Goal: Task Accomplishment & Management: Manage account settings

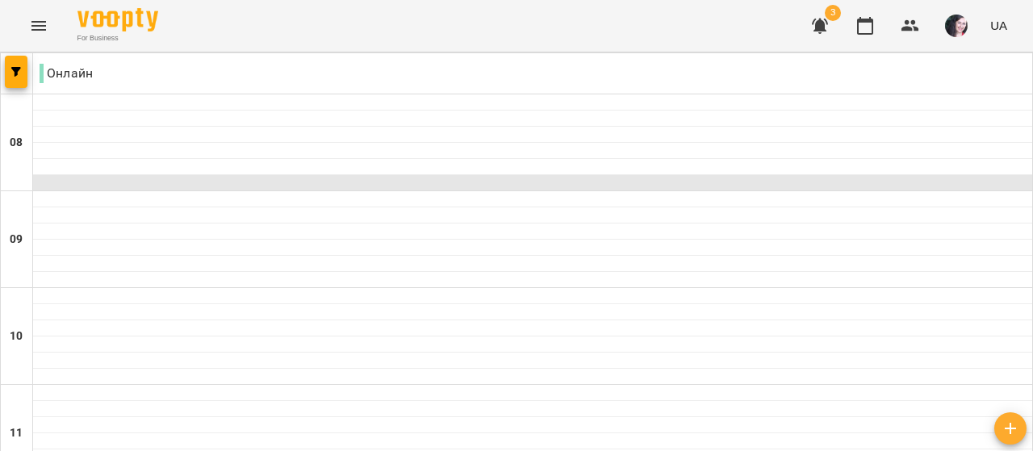
scroll to position [876, 0]
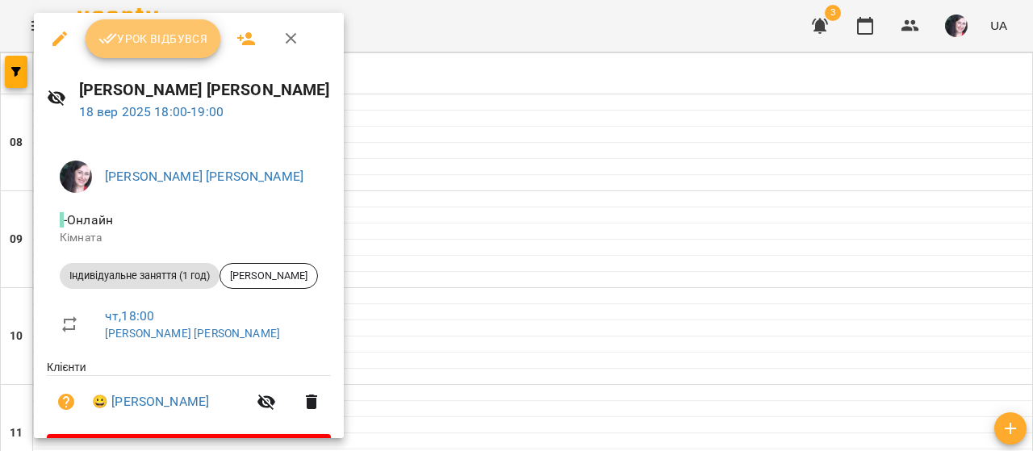
click at [157, 41] on span "Урок відбувся" at bounding box center [153, 38] width 110 height 19
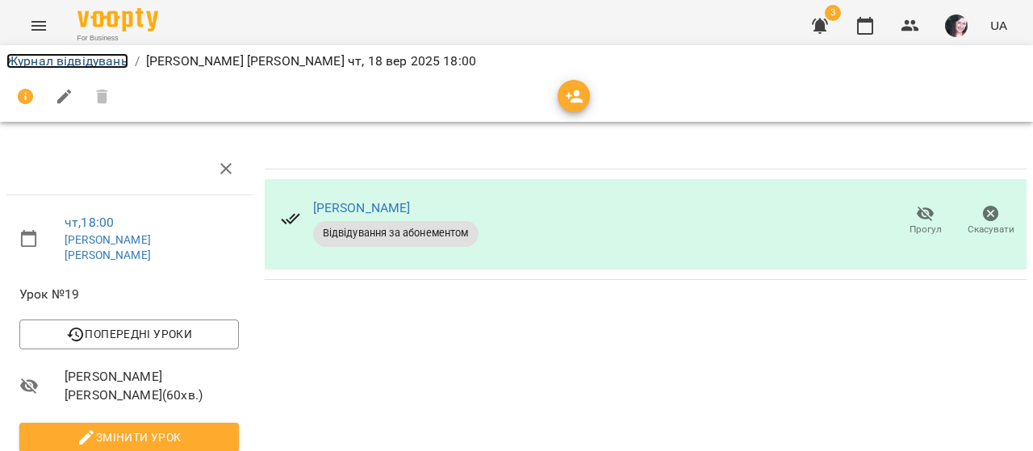
click at [100, 63] on link "Журнал відвідувань" at bounding box center [67, 60] width 122 height 15
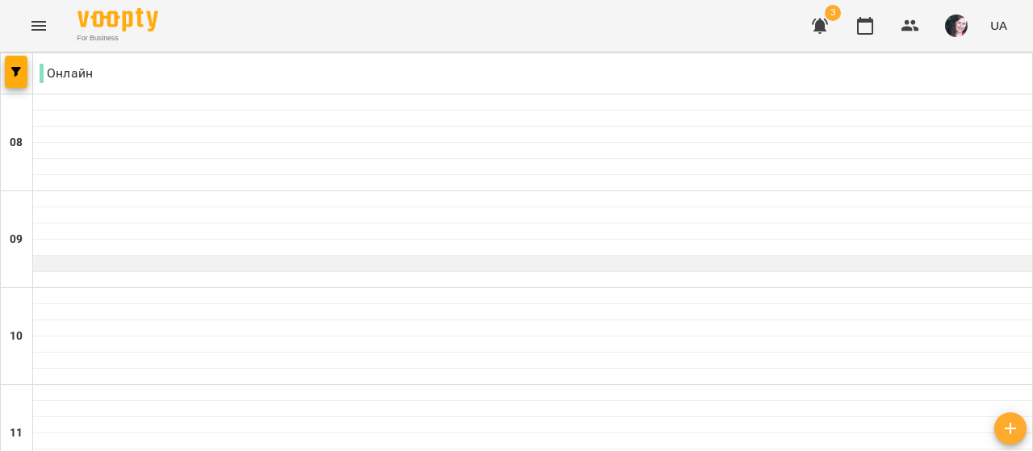
scroll to position [962, 0]
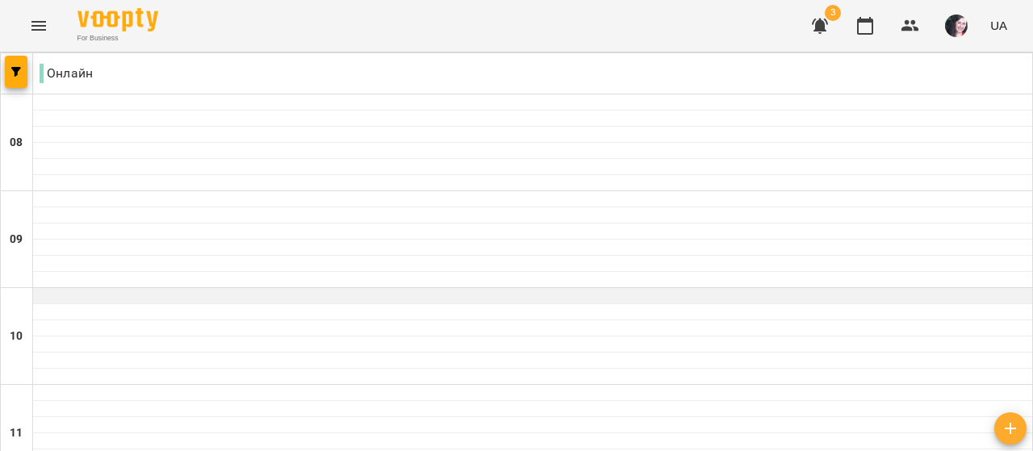
scroll to position [850, 0]
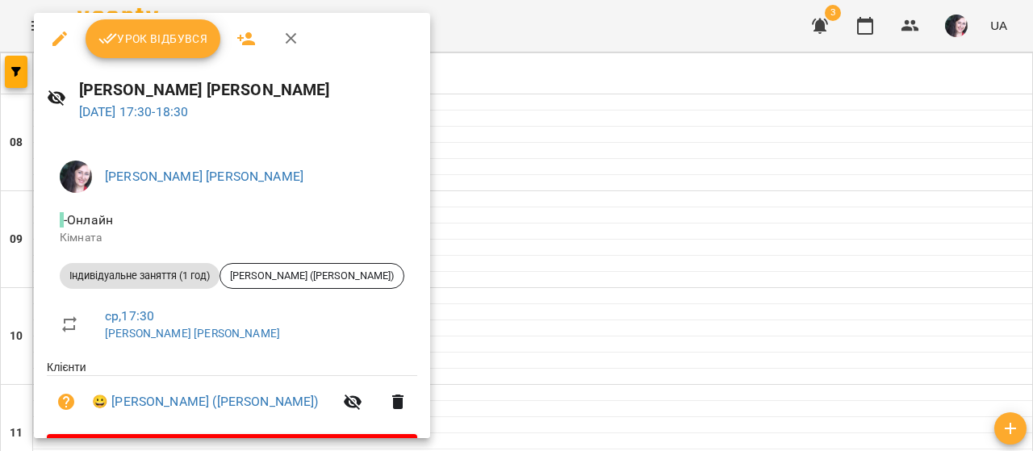
click at [162, 36] on span "Урок відбувся" at bounding box center [153, 38] width 110 height 19
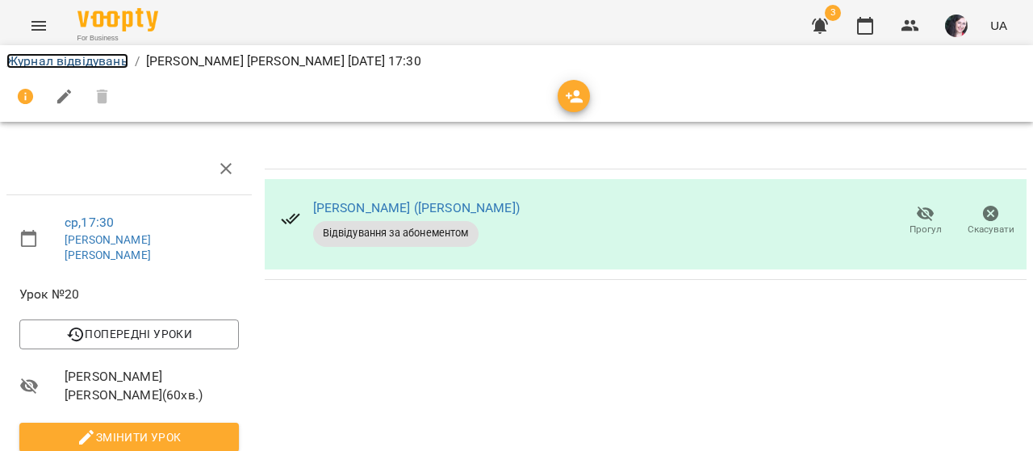
click at [97, 60] on link "Журнал відвідувань" at bounding box center [67, 60] width 122 height 15
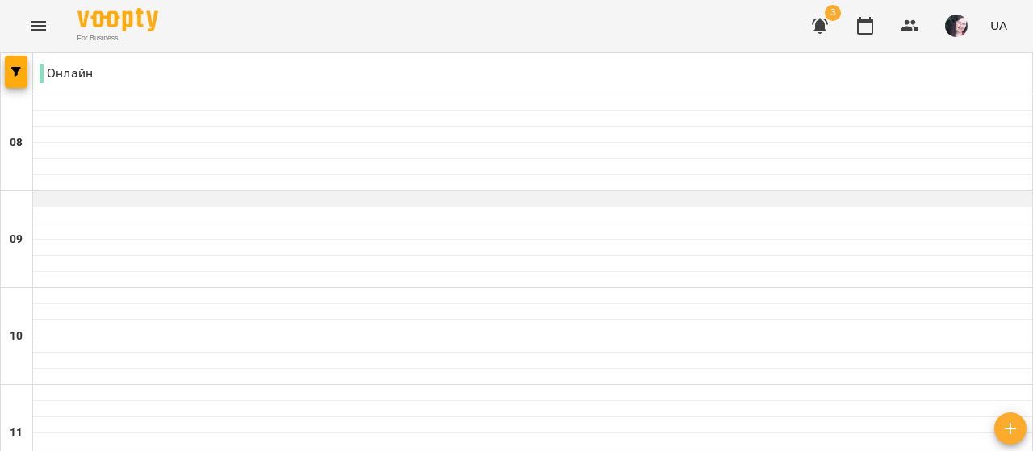
scroll to position [559, 0]
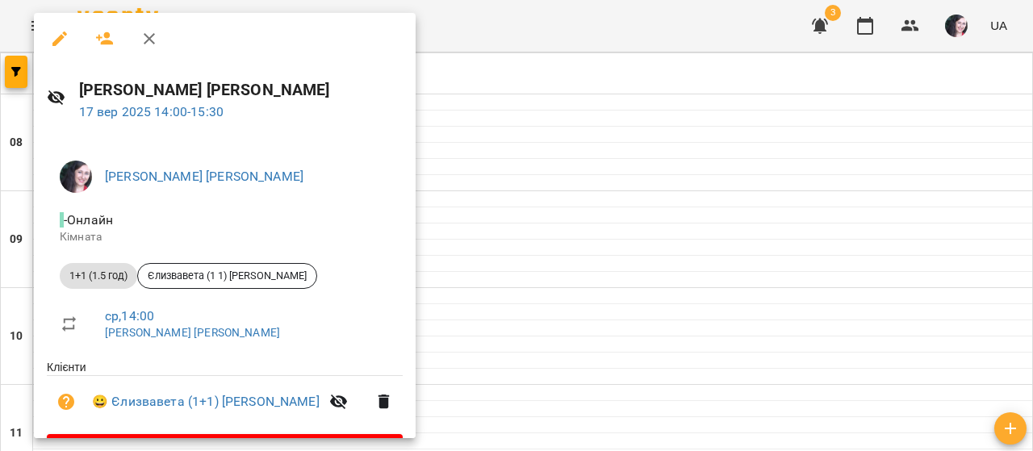
click at [528, 78] on div at bounding box center [516, 225] width 1033 height 451
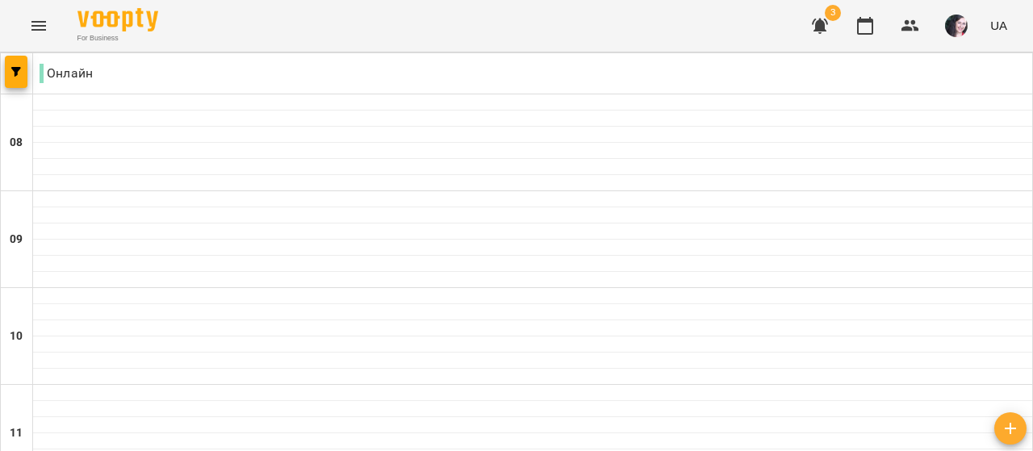
scroll to position [968, 0]
